Goal: Task Accomplishment & Management: Use online tool/utility

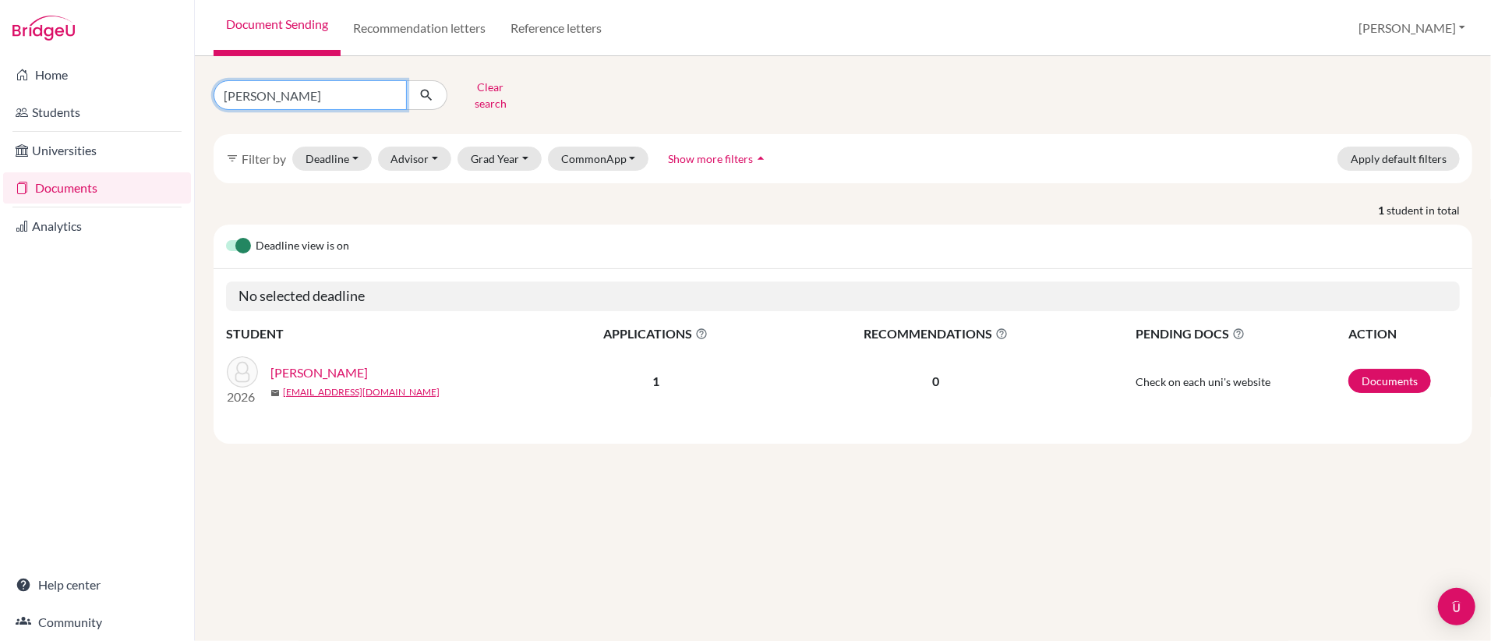
click at [355, 94] on input "baker" at bounding box center [310, 95] width 193 height 30
type input "b"
type input "gonzales"
click at [431, 91] on icon "submit" at bounding box center [427, 95] width 16 height 16
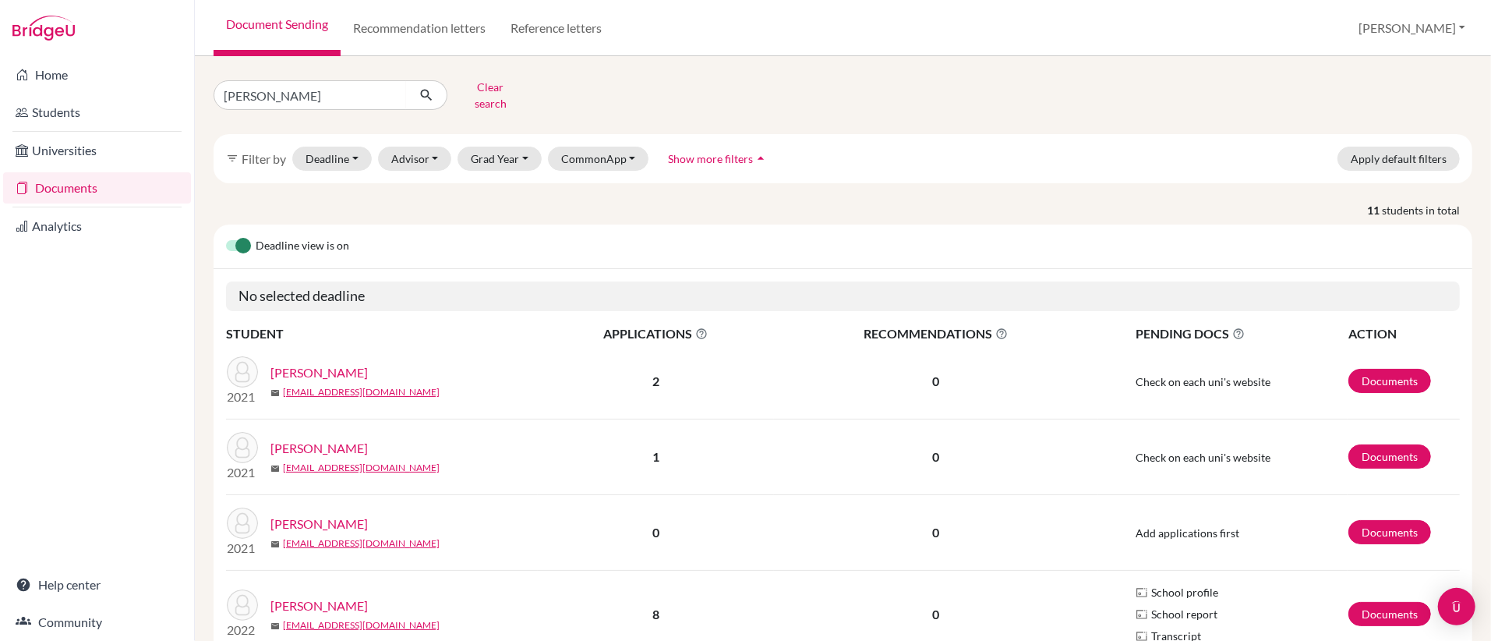
click at [339, 602] on link "Gonzales, Brianna" at bounding box center [318, 605] width 97 height 19
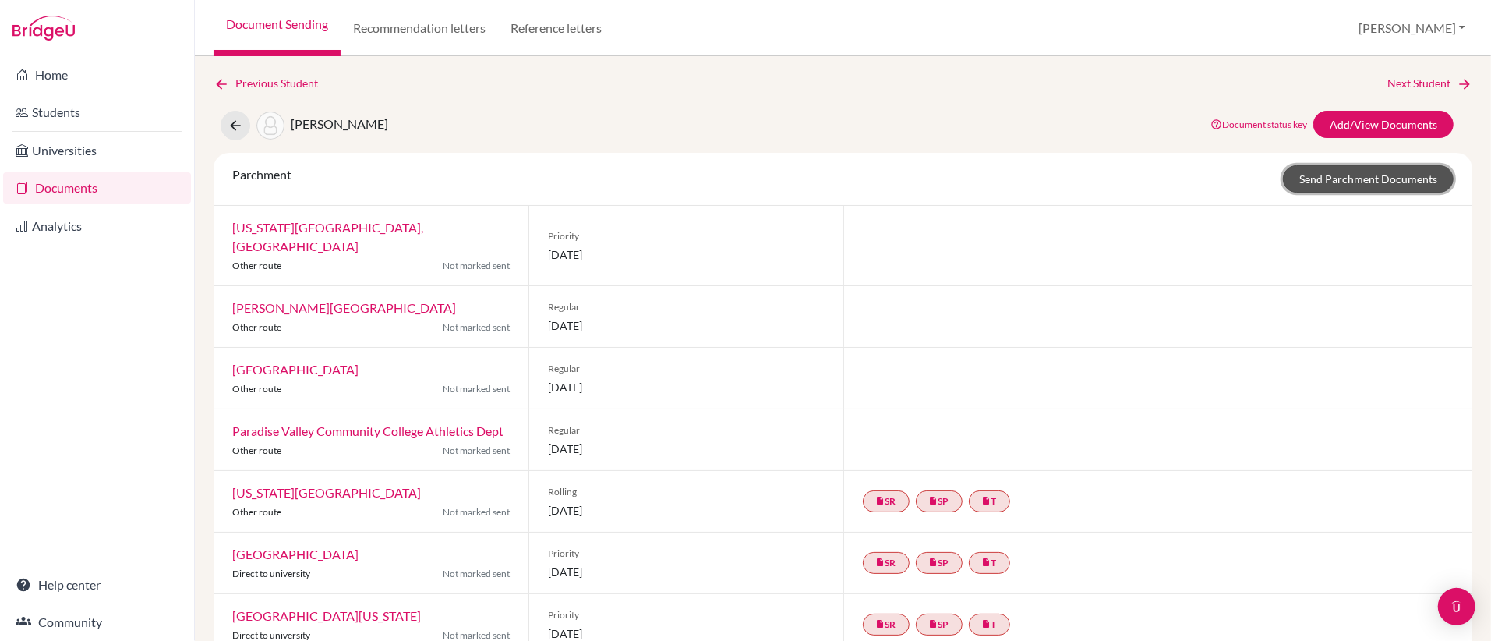
click at [1337, 182] on link "Send Parchment Documents" at bounding box center [1368, 178] width 171 height 27
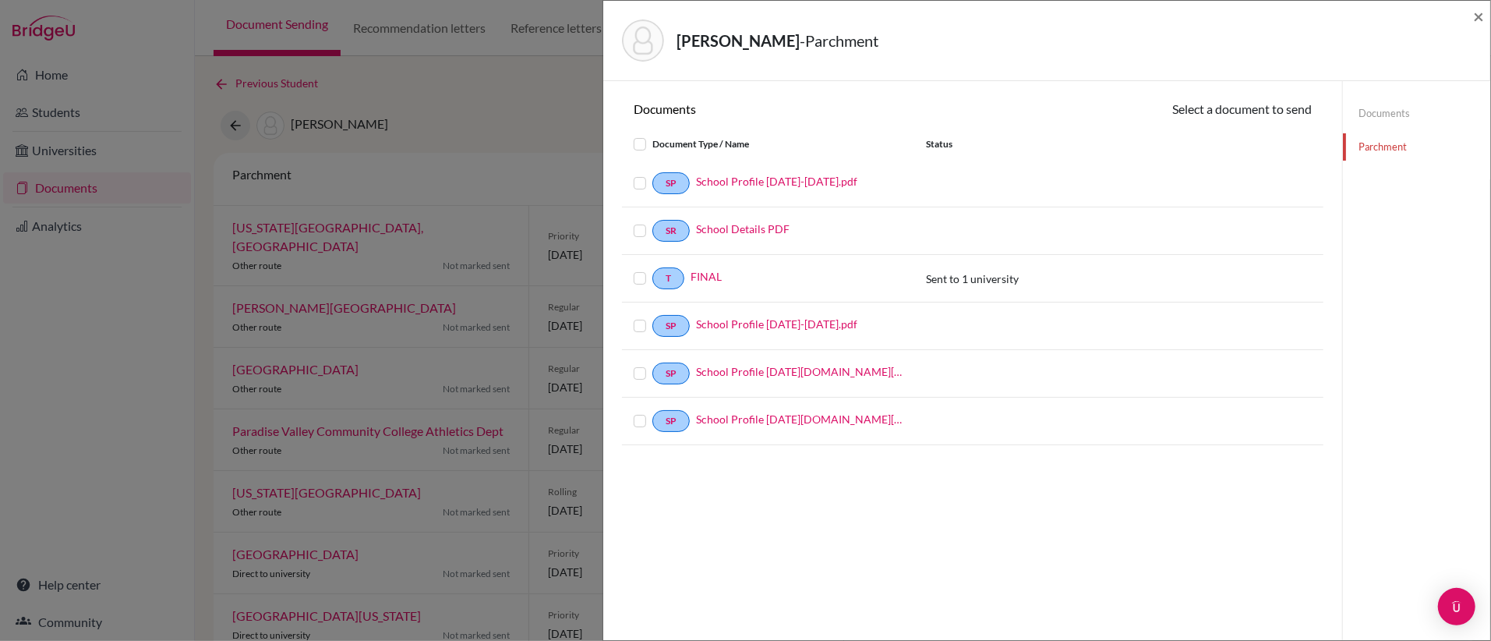
click at [652, 269] on label at bounding box center [652, 269] width 0 height 0
click at [0, 0] on input "checkbox" at bounding box center [0, 0] width 0 height 0
click at [1243, 115] on icon at bounding box center [1245, 111] width 12 height 12
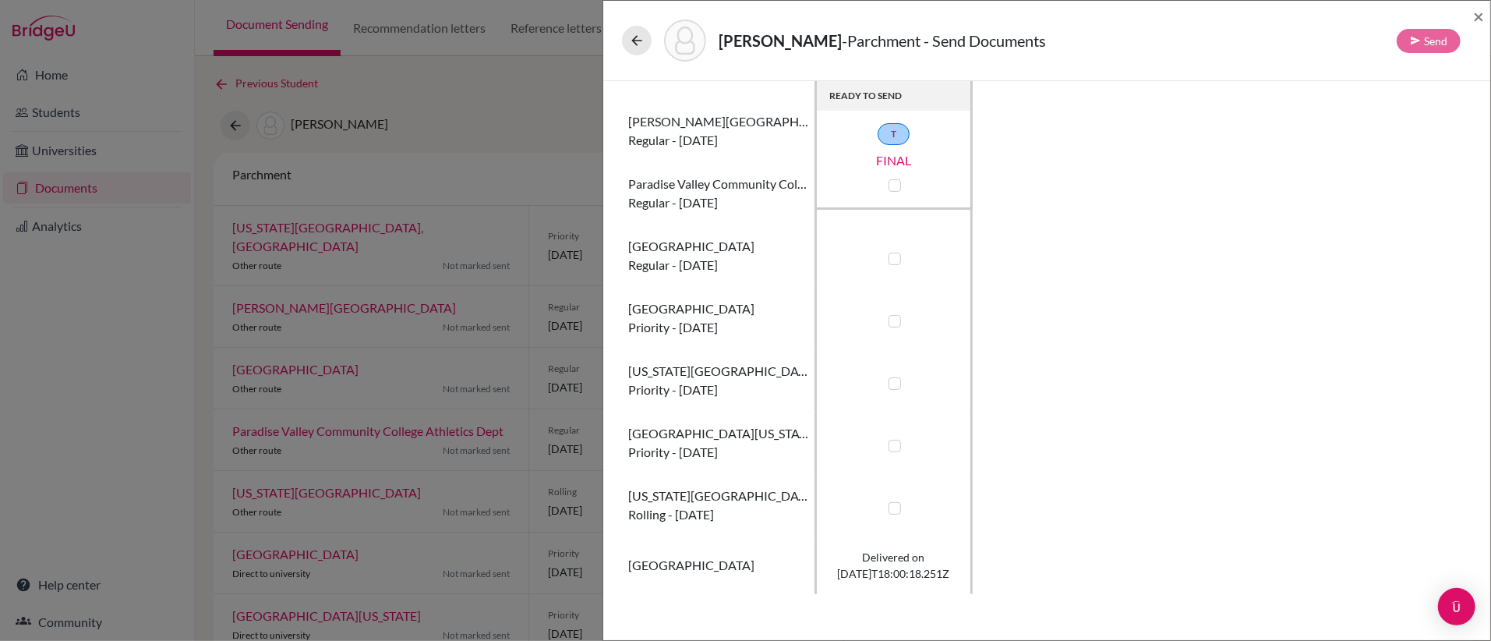
scroll to position [109, 0]
click at [894, 511] on label at bounding box center [895, 509] width 12 height 12
click at [894, 511] on input "checkbox" at bounding box center [891, 508] width 12 height 16
checkbox input "true"
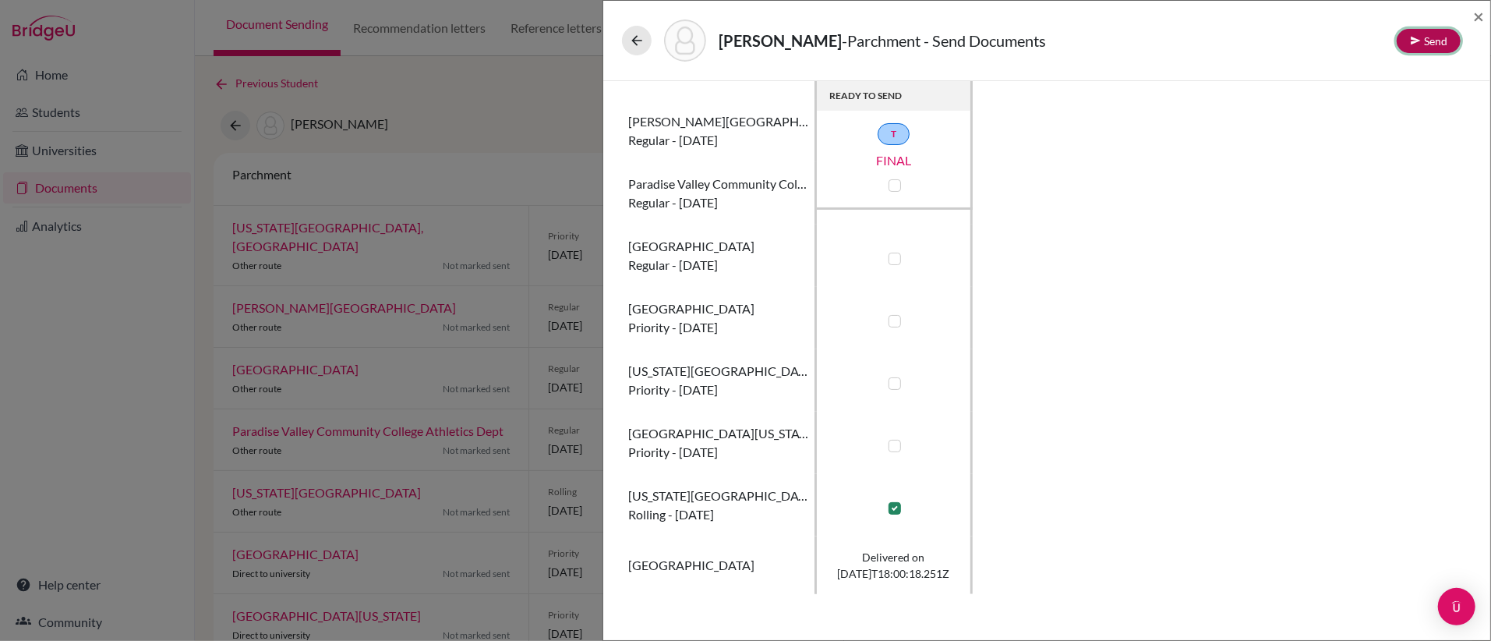
click at [1426, 46] on button "Send" at bounding box center [1429, 41] width 64 height 24
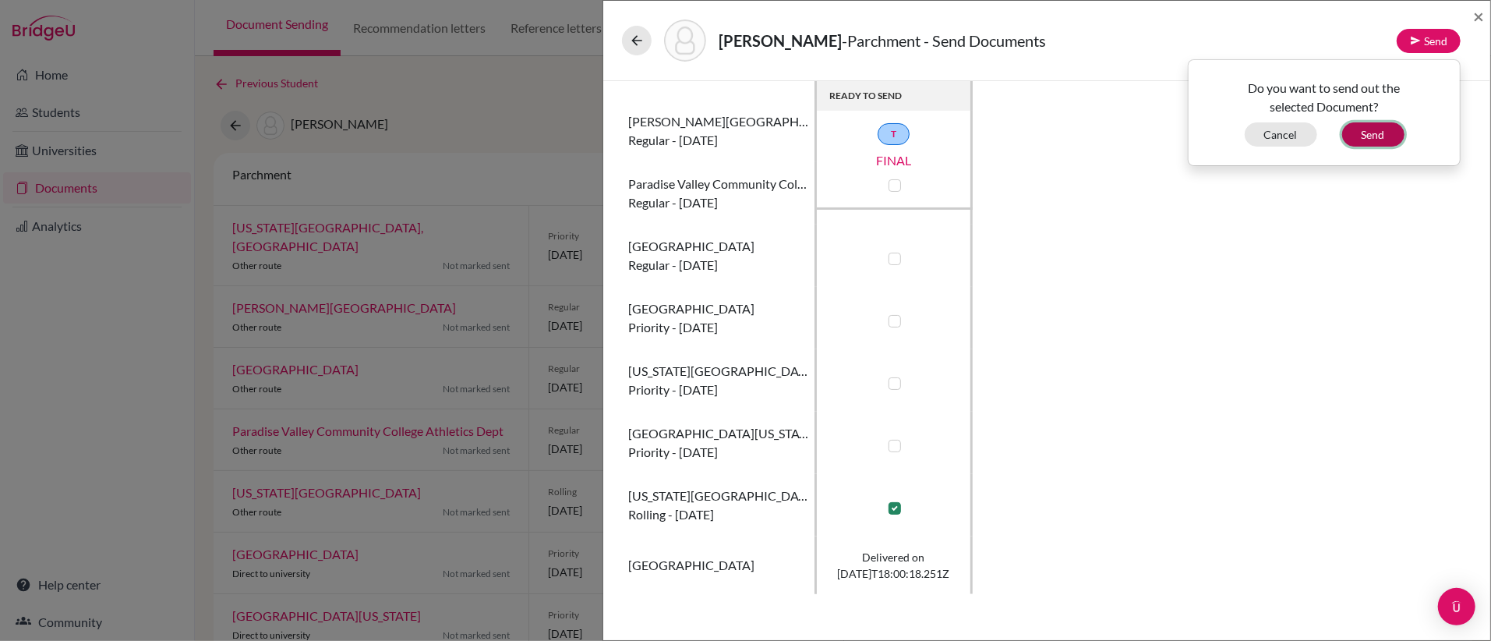
click at [1381, 136] on button "Send" at bounding box center [1373, 134] width 62 height 24
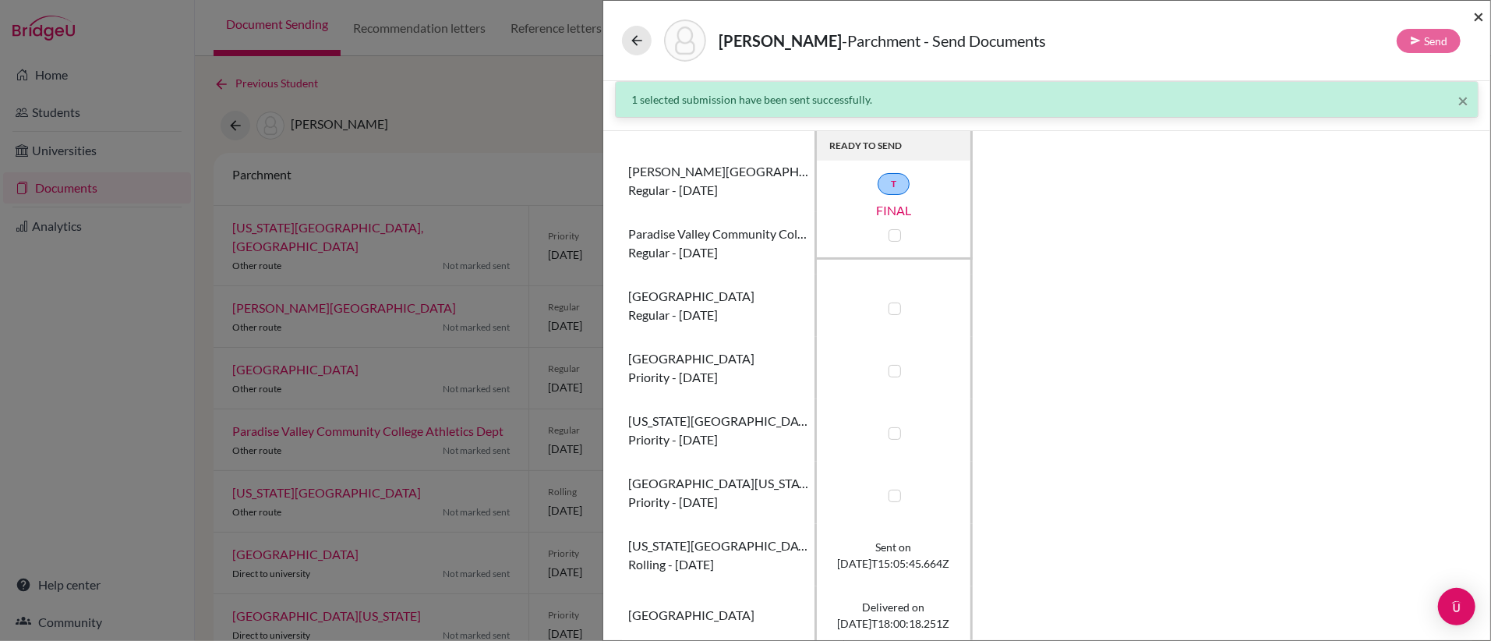
click at [1481, 19] on span "×" at bounding box center [1478, 16] width 11 height 23
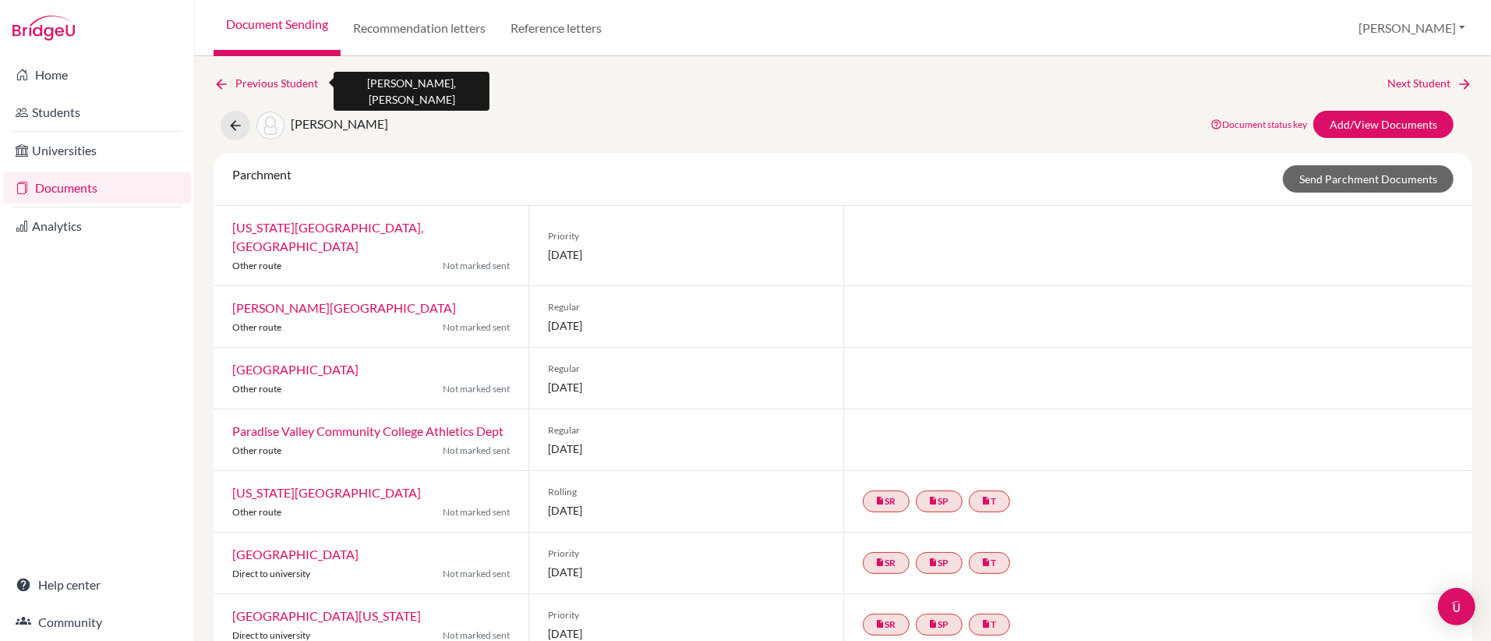
click at [222, 86] on icon at bounding box center [222, 84] width 16 height 16
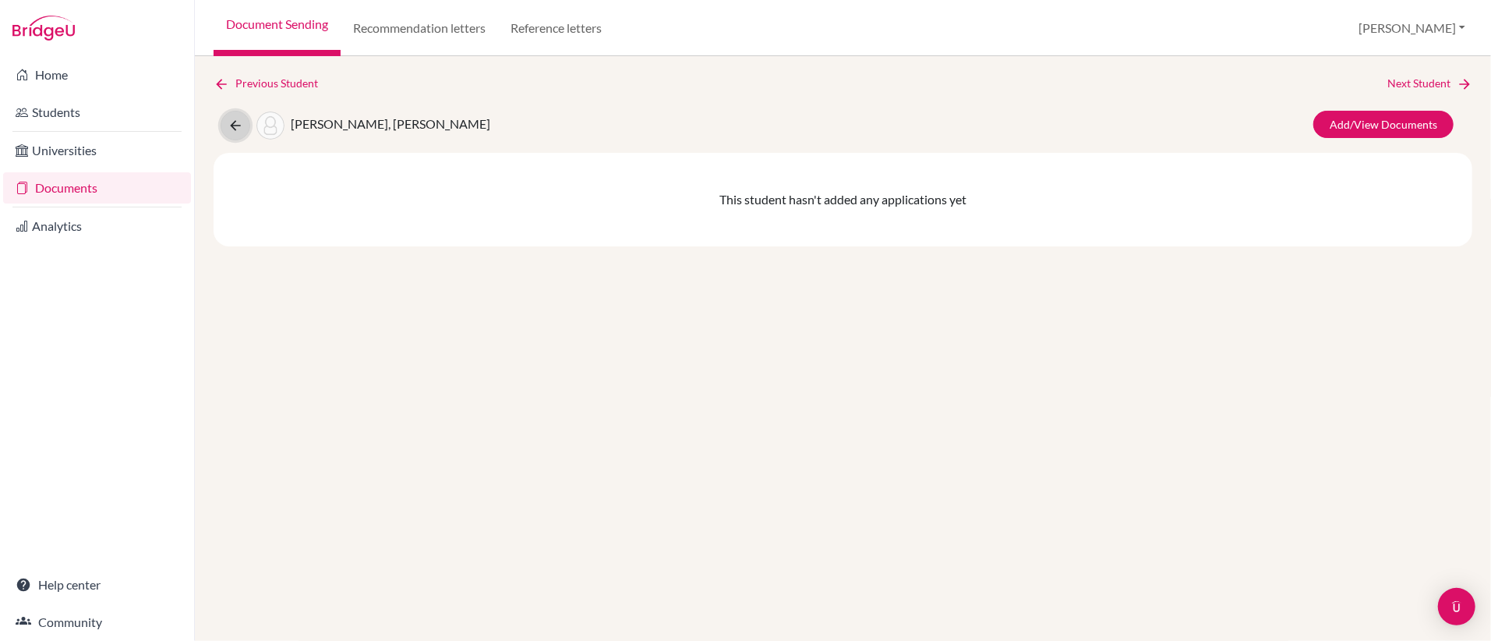
click at [233, 127] on icon at bounding box center [236, 126] width 16 height 16
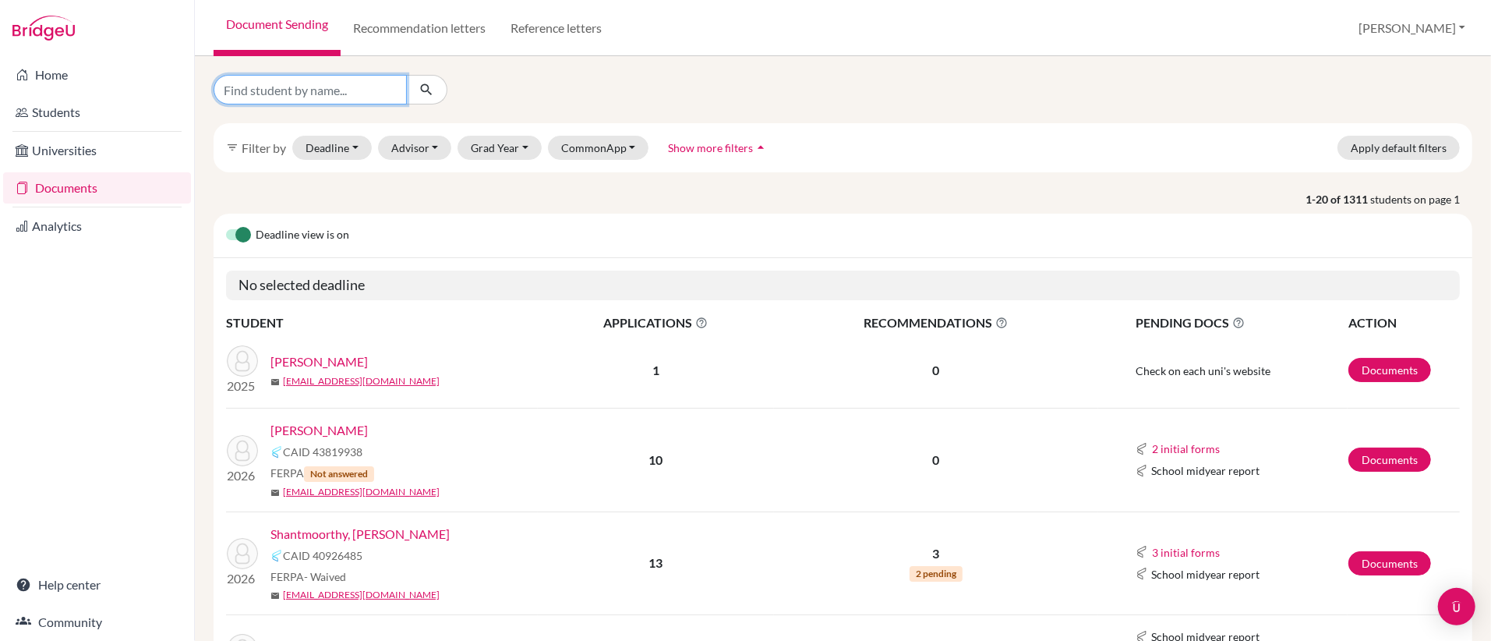
click at [273, 96] on input "Find student by name..." at bounding box center [310, 90] width 193 height 30
type input "arzate"
click button "submit" at bounding box center [426, 90] width 41 height 30
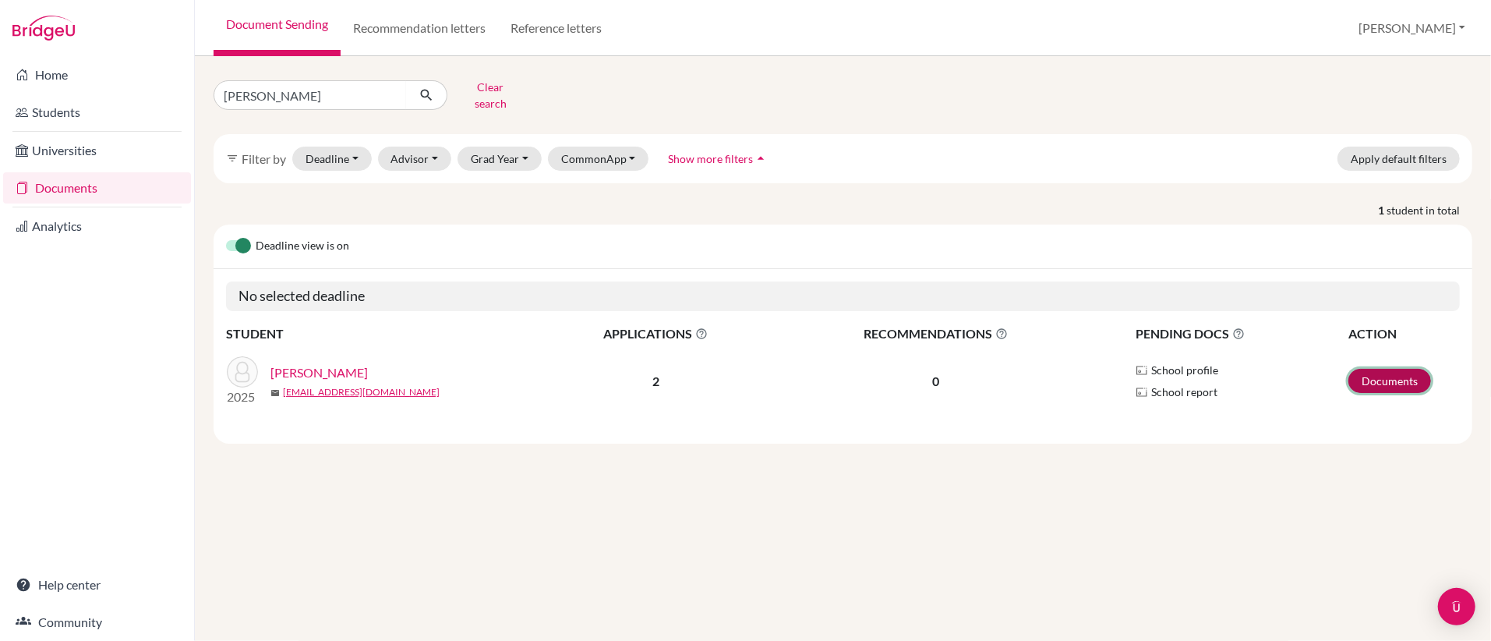
click at [1409, 379] on link "Documents" at bounding box center [1389, 381] width 83 height 24
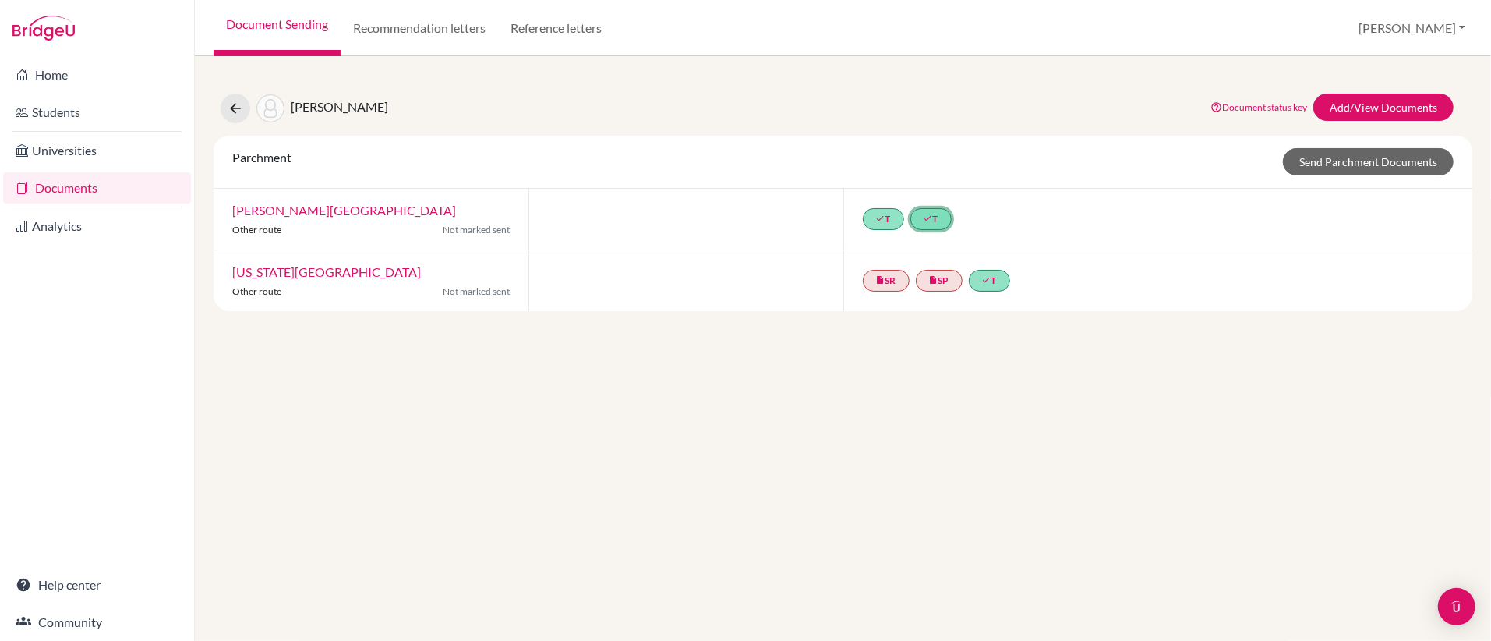
click at [932, 223] on icon "done" at bounding box center [928, 218] width 9 height 9
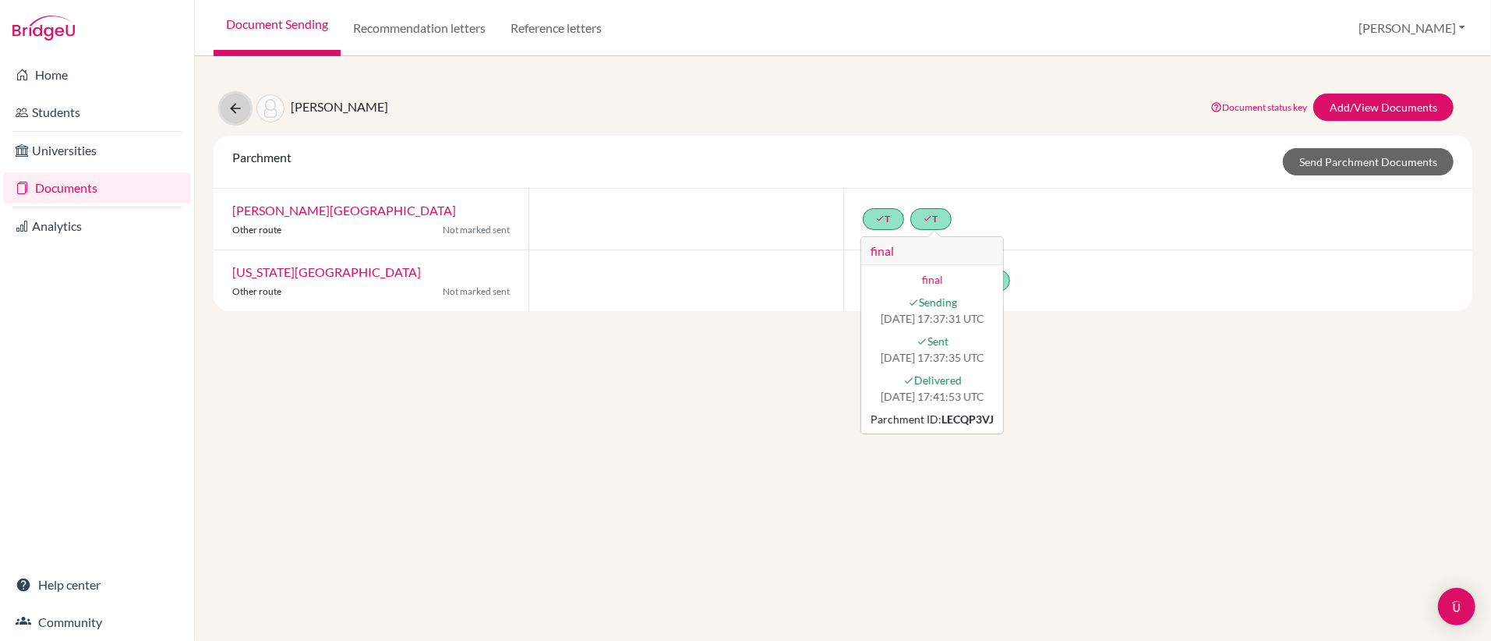
click at [235, 106] on icon at bounding box center [236, 109] width 16 height 16
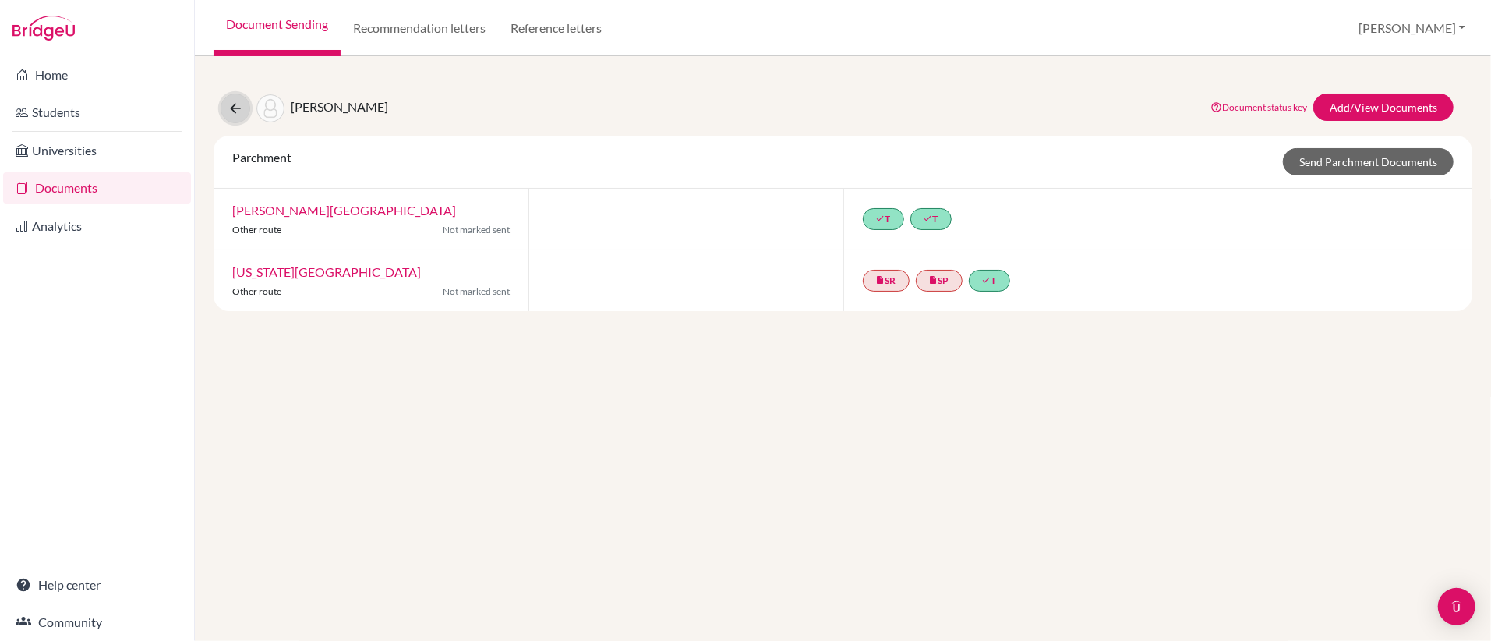
click at [235, 106] on icon at bounding box center [236, 109] width 16 height 16
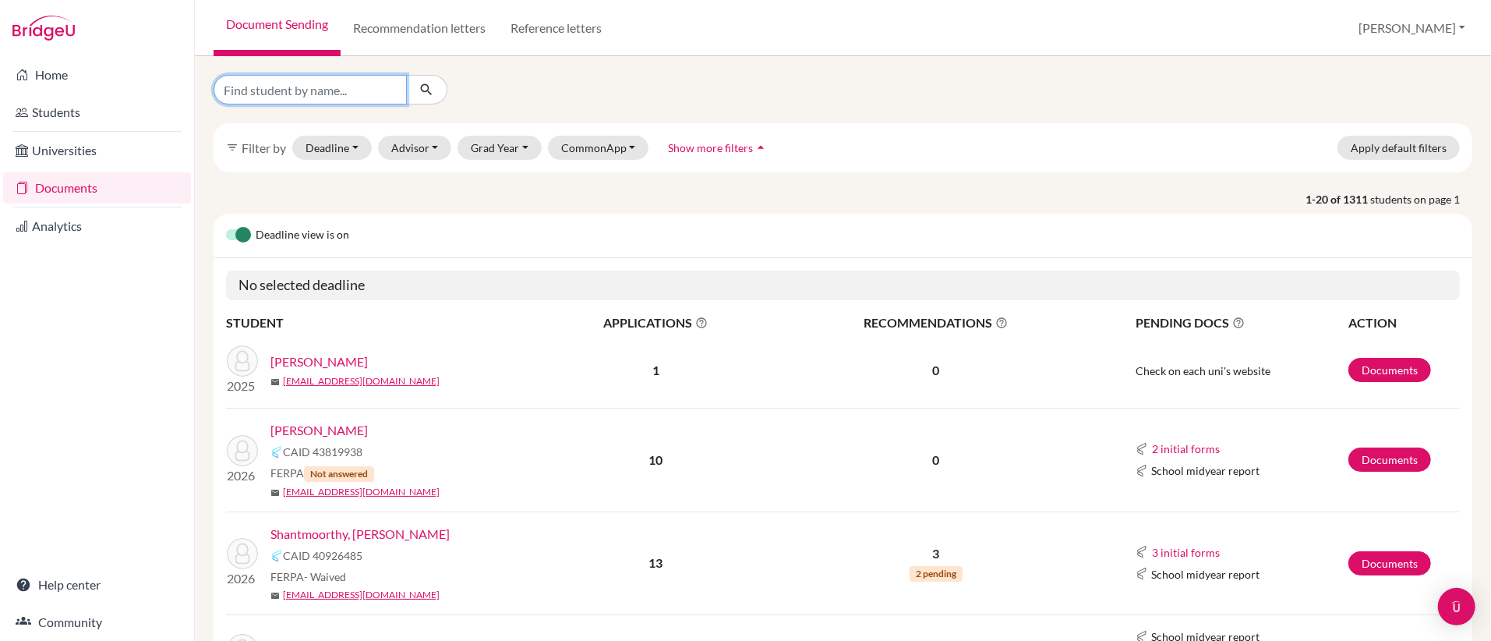
click at [286, 94] on input "Find student by name..." at bounding box center [310, 90] width 193 height 30
type input "deno"
click button "submit" at bounding box center [426, 90] width 41 height 30
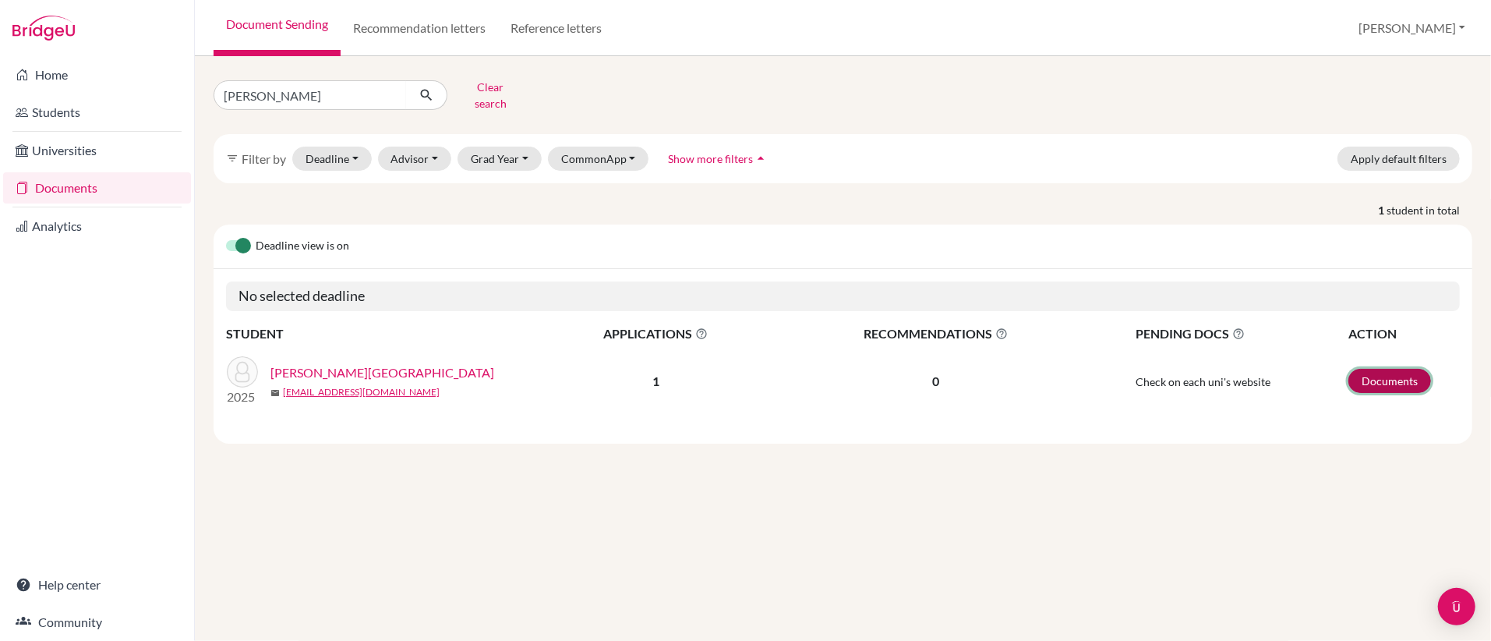
click at [1366, 387] on link "Documents" at bounding box center [1389, 381] width 83 height 24
